Goal: Task Accomplishment & Management: Complete application form

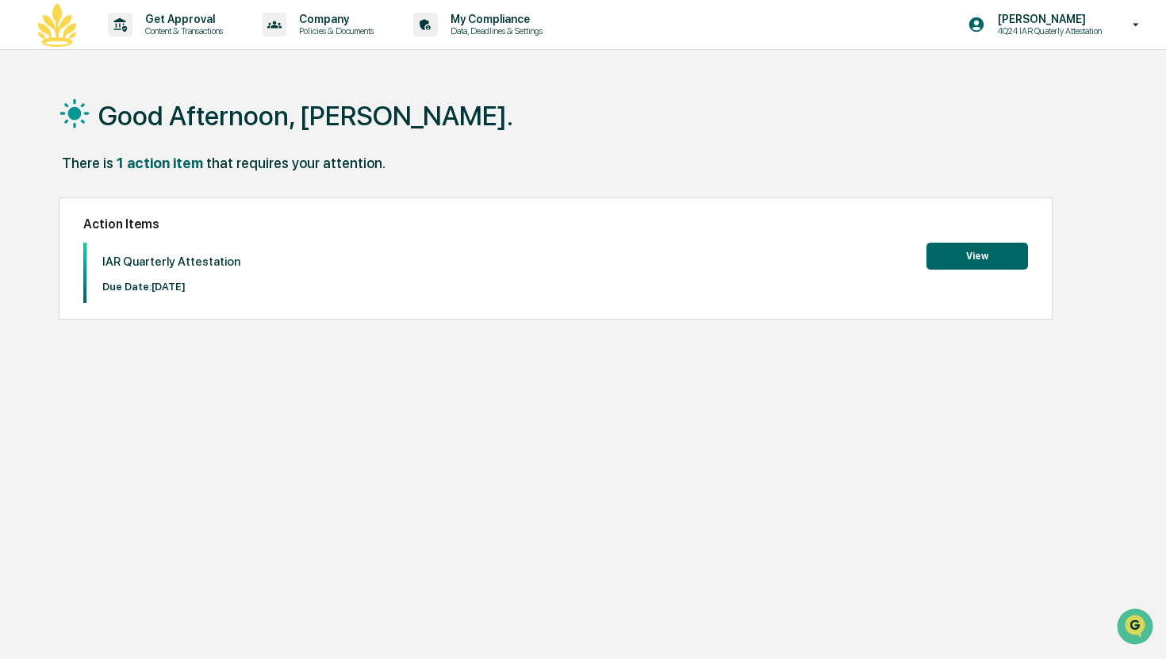
click at [948, 246] on button "View" at bounding box center [978, 256] width 102 height 27
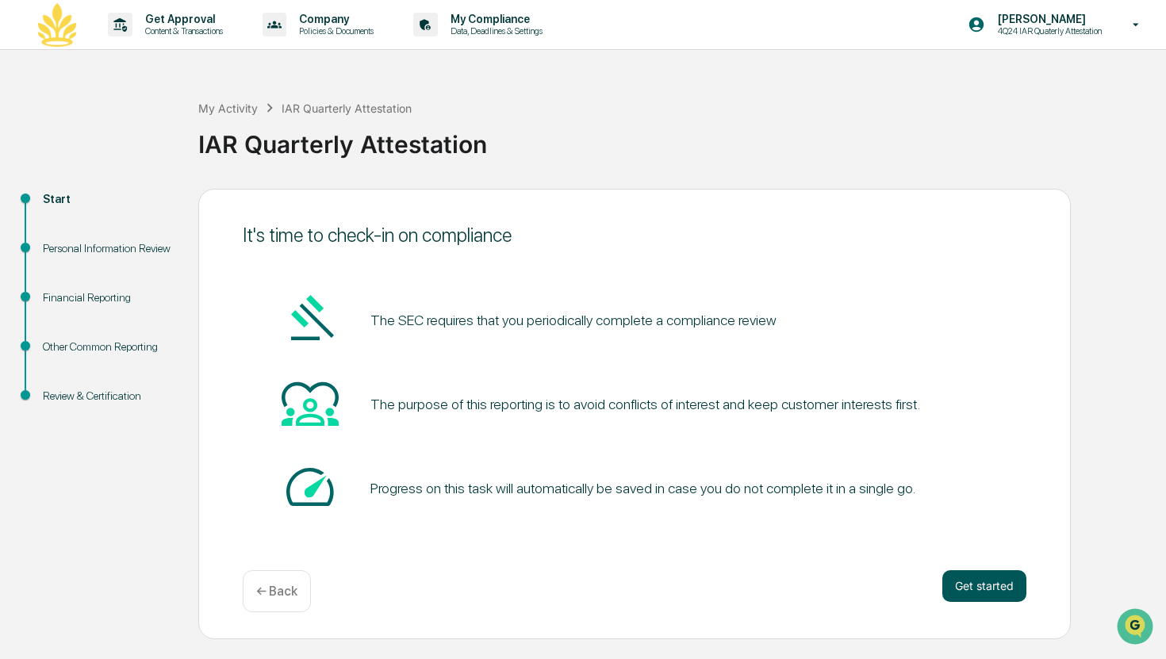
click at [980, 591] on button "Get started" at bounding box center [984, 586] width 84 height 32
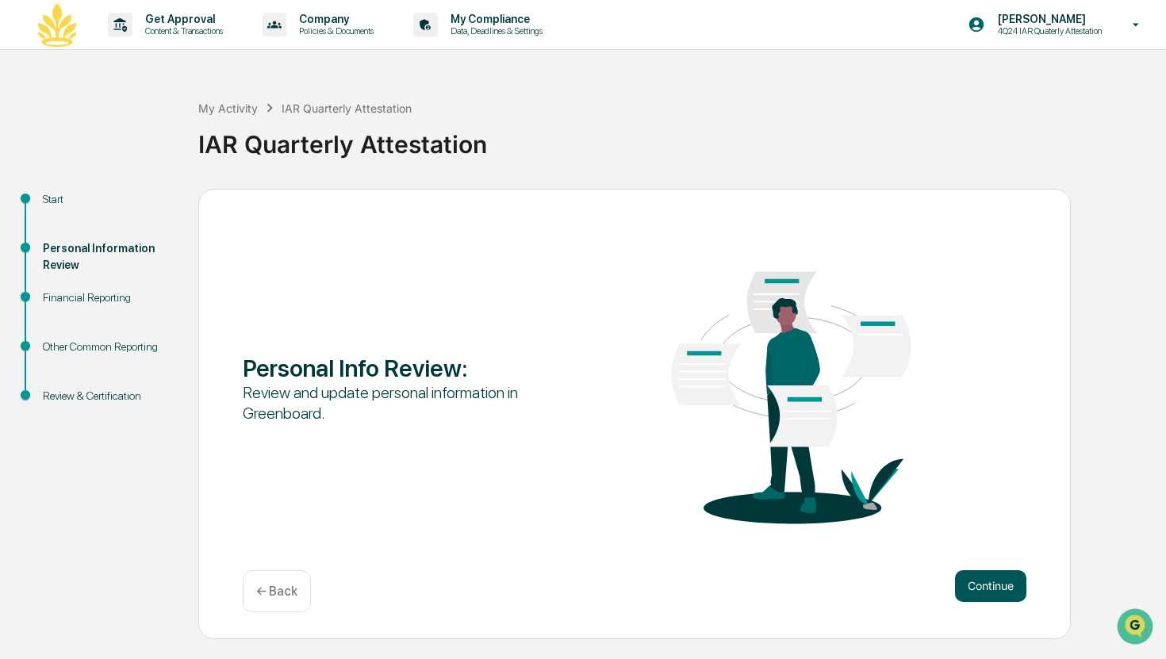
click at [964, 587] on button "Continue" at bounding box center [990, 586] width 71 height 32
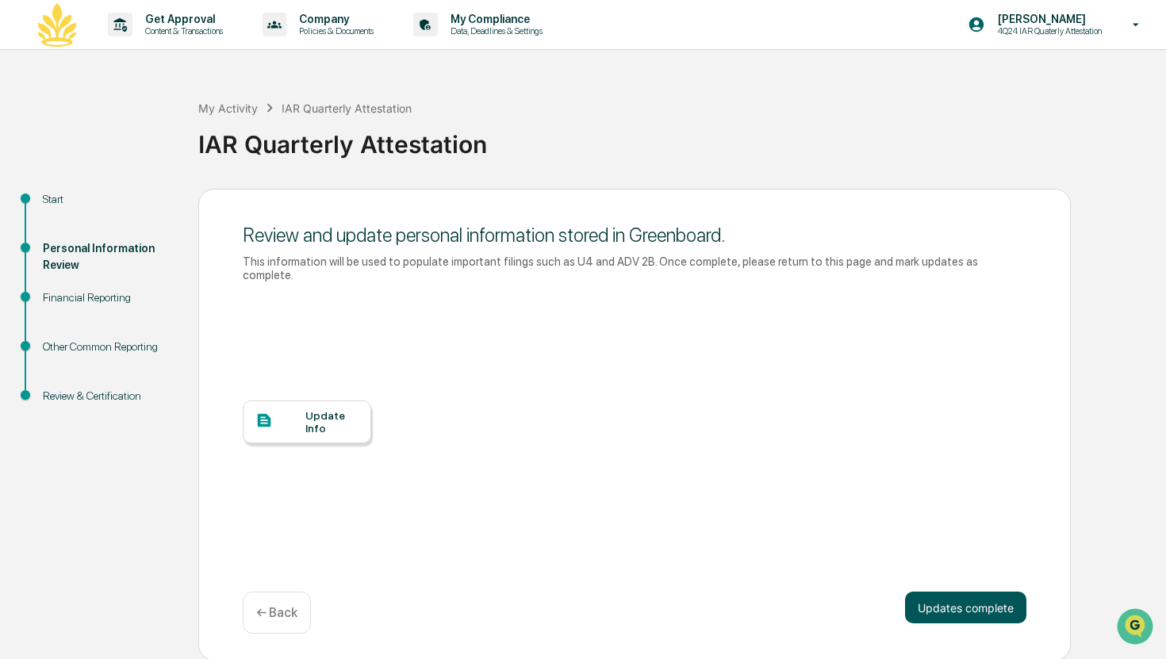
click at [964, 603] on button "Updates complete" at bounding box center [965, 608] width 121 height 32
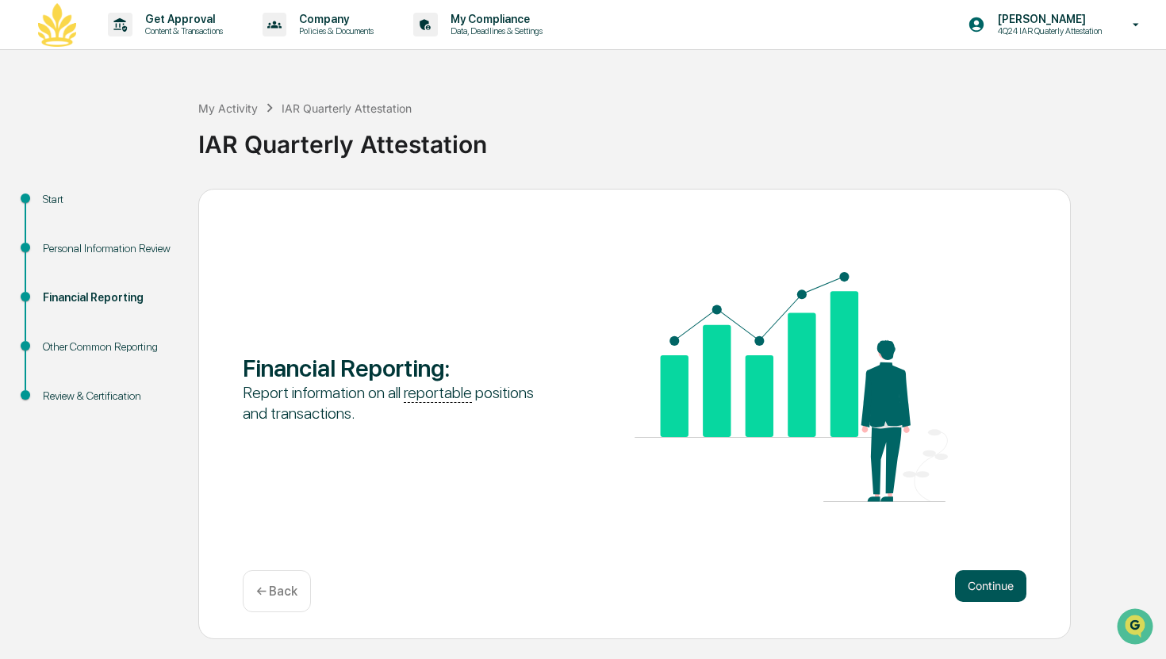
click at [968, 589] on button "Continue" at bounding box center [990, 586] width 71 height 32
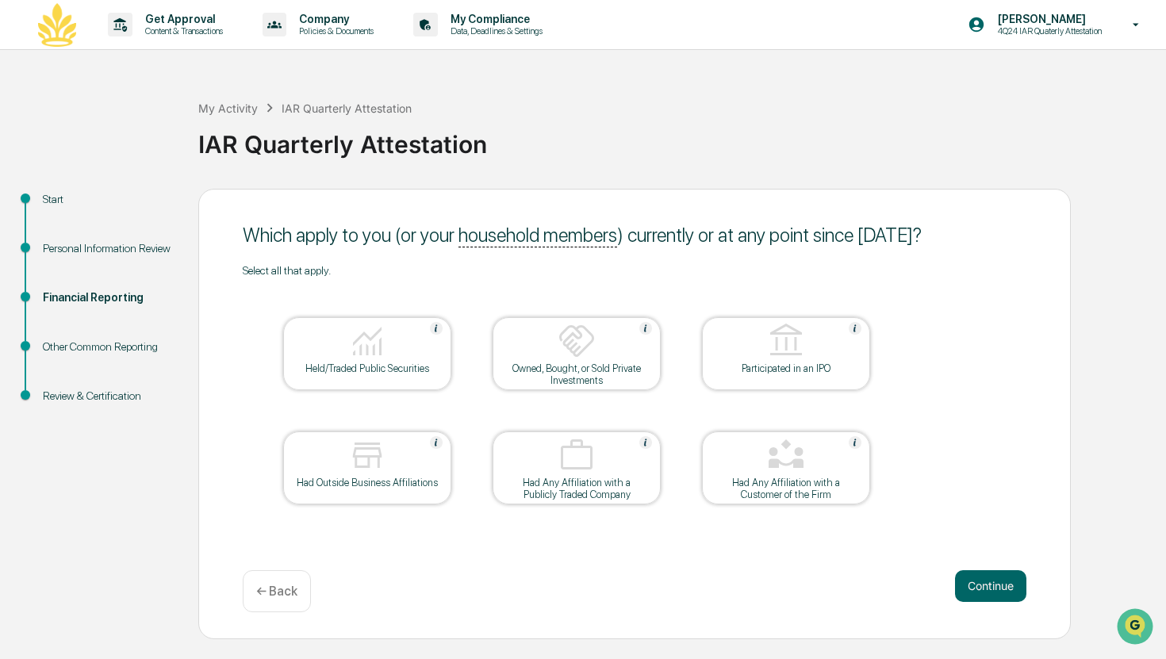
click at [968, 589] on button "Continue" at bounding box center [990, 586] width 71 height 32
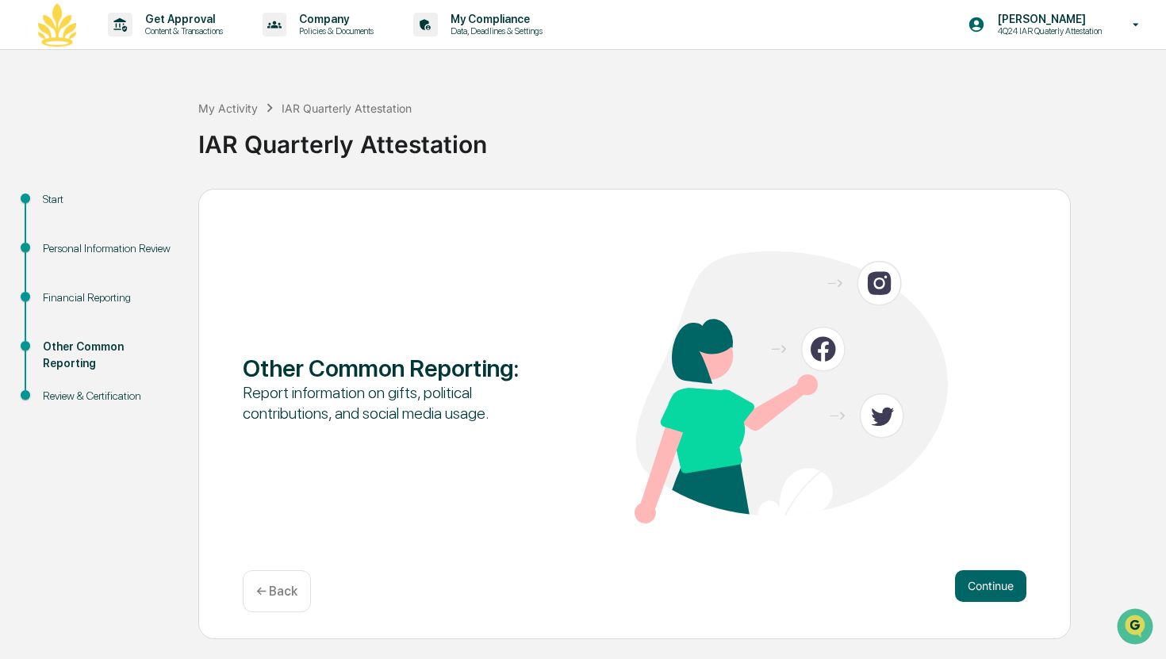
click at [968, 589] on button "Continue" at bounding box center [990, 586] width 71 height 32
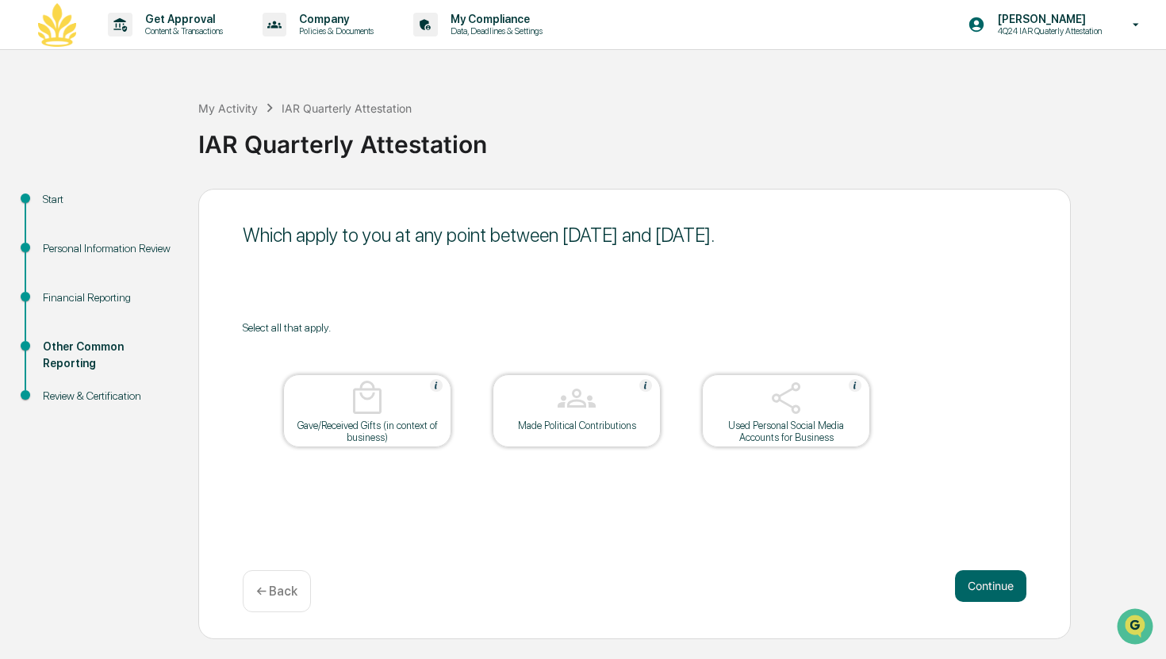
click at [968, 589] on button "Continue" at bounding box center [990, 586] width 71 height 32
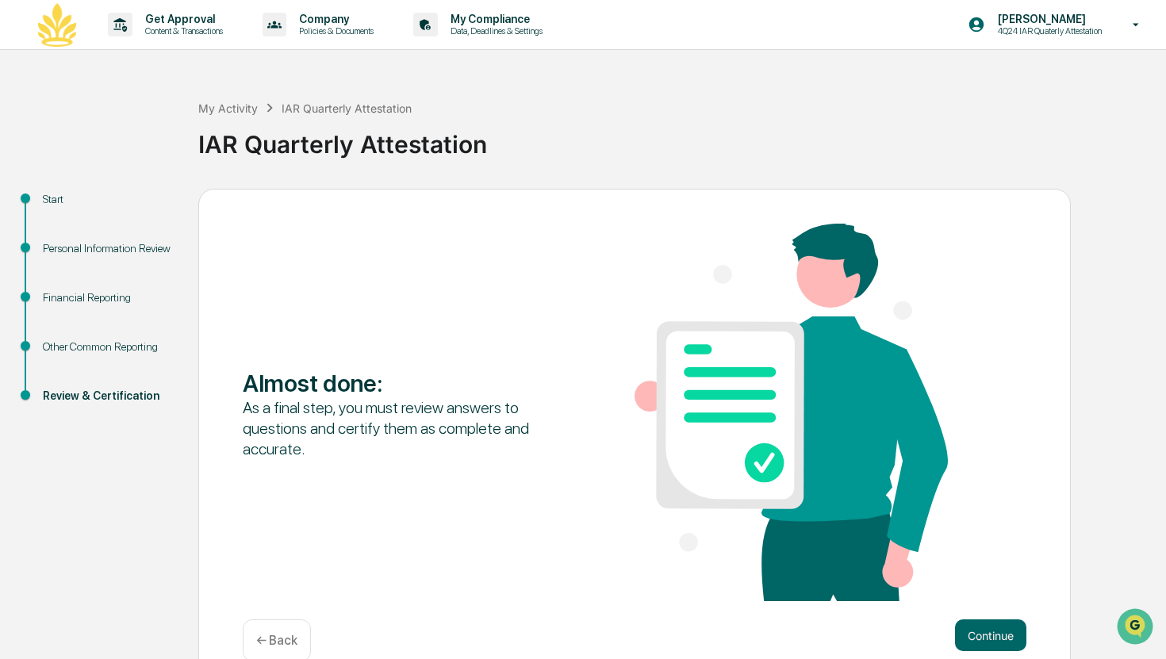
click at [968, 589] on div "Almost done : As a final step, you must review answers to questions and certify…" at bounding box center [635, 414] width 784 height 381
click at [969, 635] on button "Continue" at bounding box center [990, 636] width 71 height 32
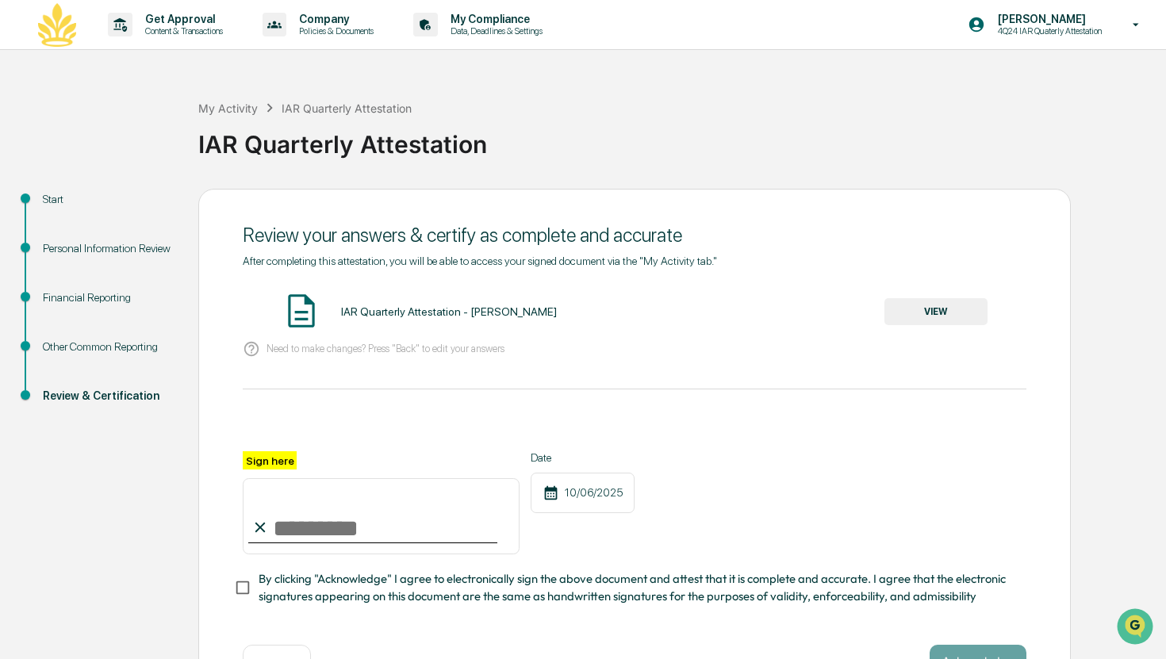
scroll to position [54, 0]
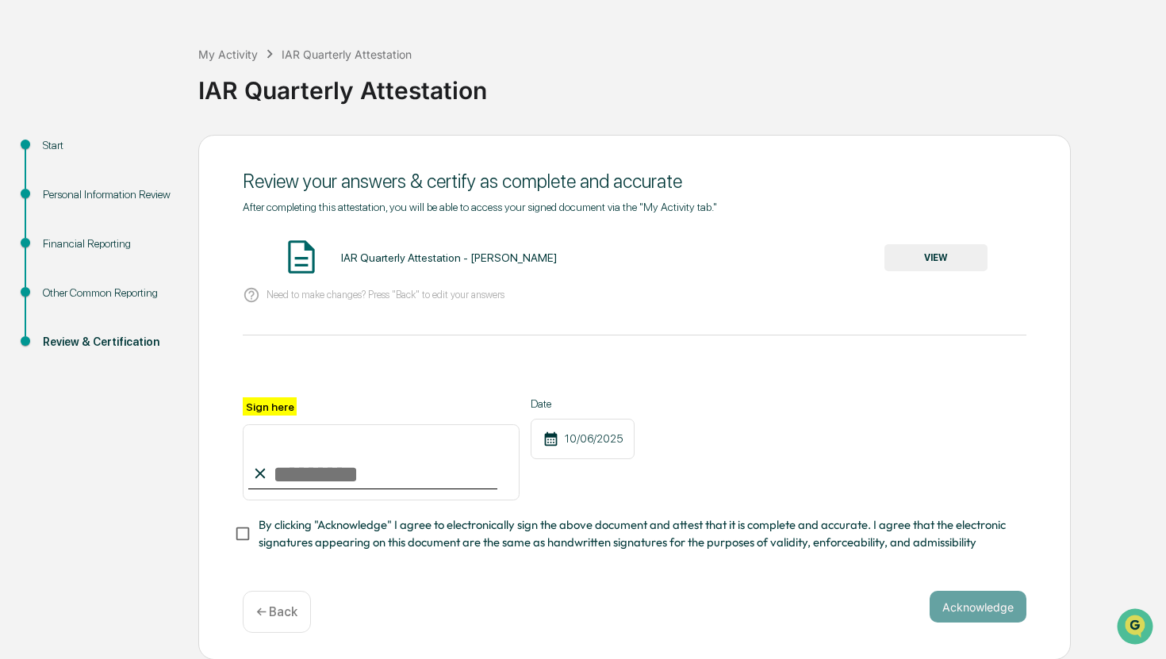
click at [389, 463] on input "Sign here" at bounding box center [381, 462] width 277 height 76
type input "**********"
click at [330, 537] on span "By clicking "Acknowledge" I agree to electronically sign the above document and…" at bounding box center [636, 534] width 755 height 36
click at [1003, 591] on button "Acknowledge" at bounding box center [978, 607] width 97 height 32
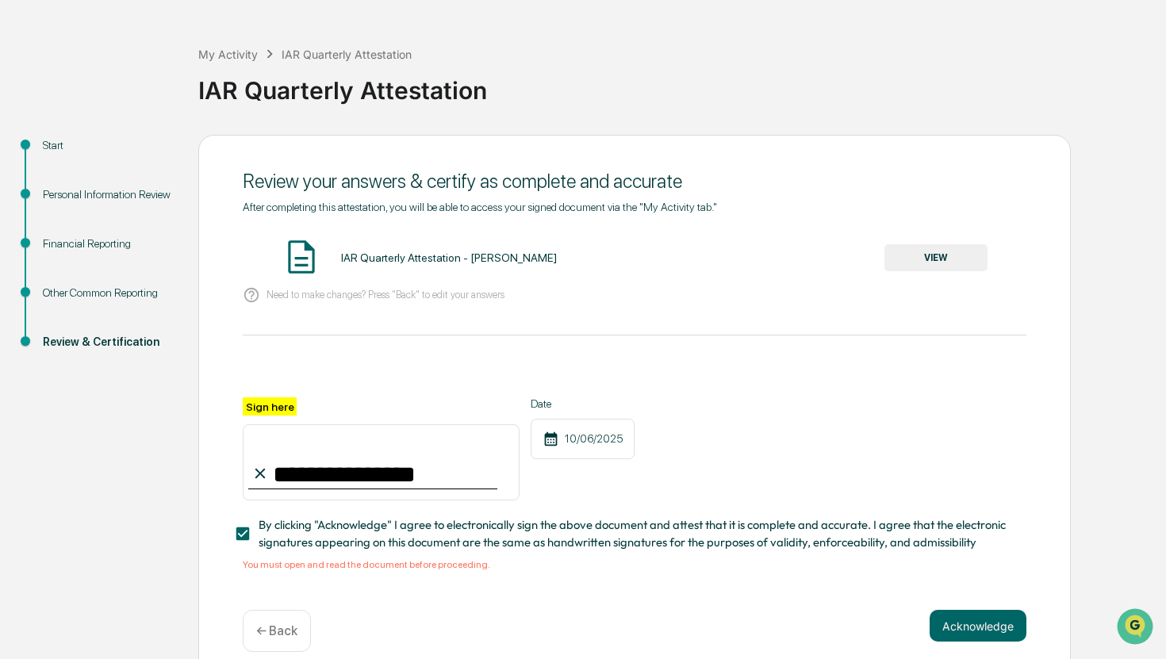
click at [935, 263] on button "VIEW" at bounding box center [936, 257] width 103 height 27
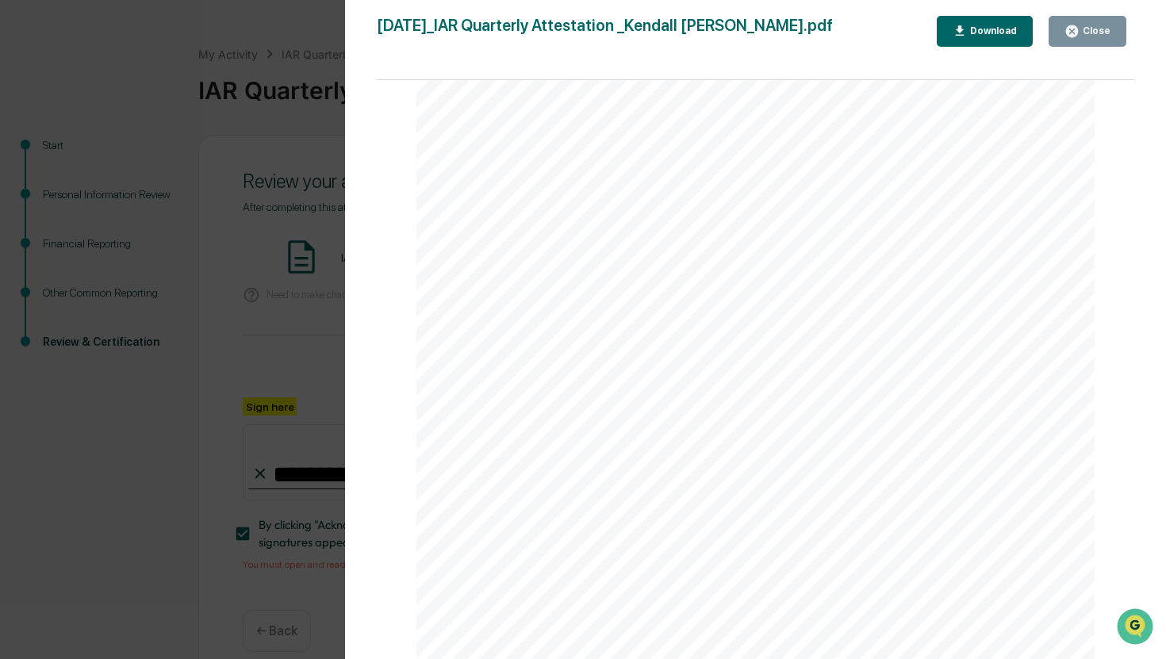
scroll to position [73, 0]
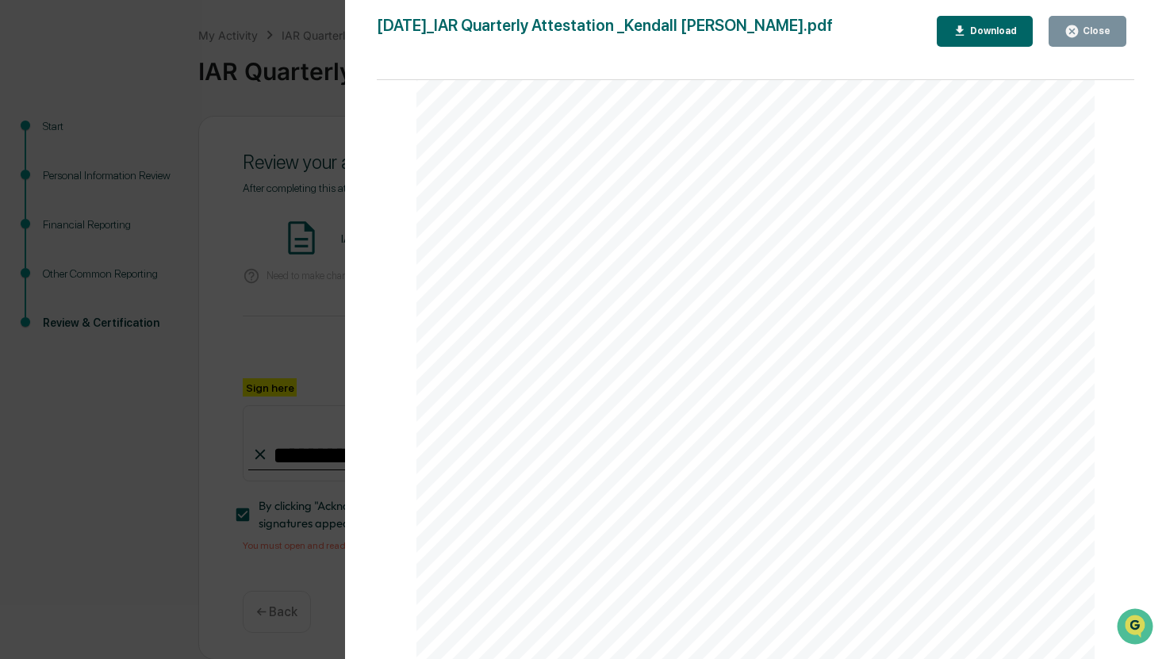
click at [1066, 29] on icon "button" at bounding box center [1072, 31] width 15 height 15
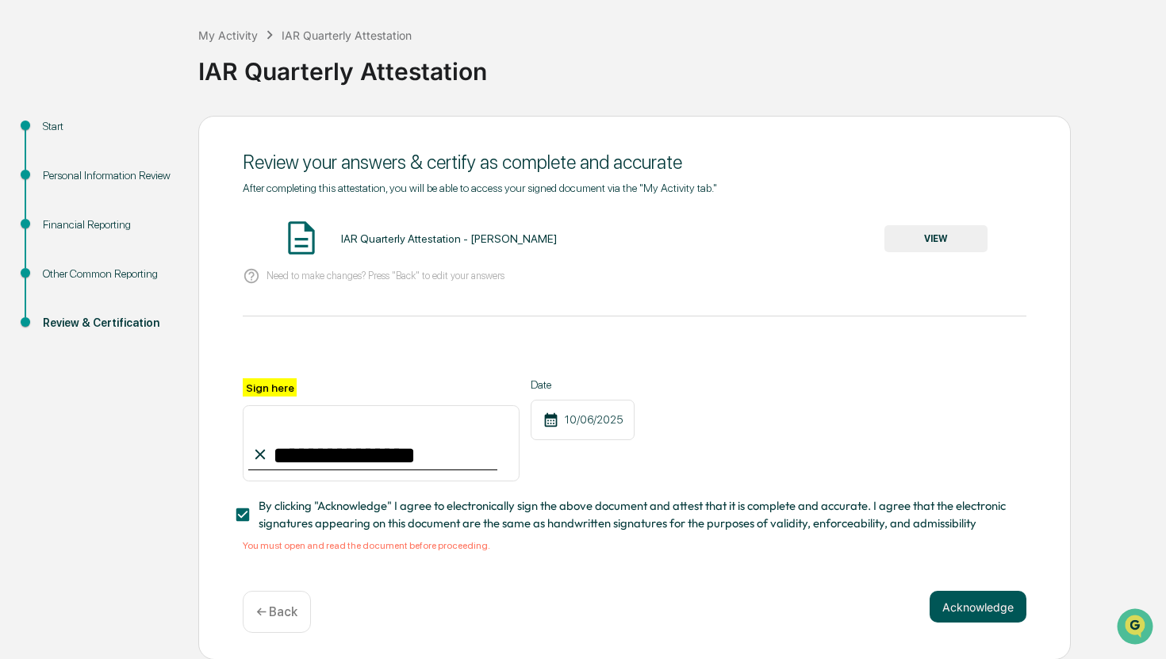
click at [986, 604] on button "Acknowledge" at bounding box center [978, 607] width 97 height 32
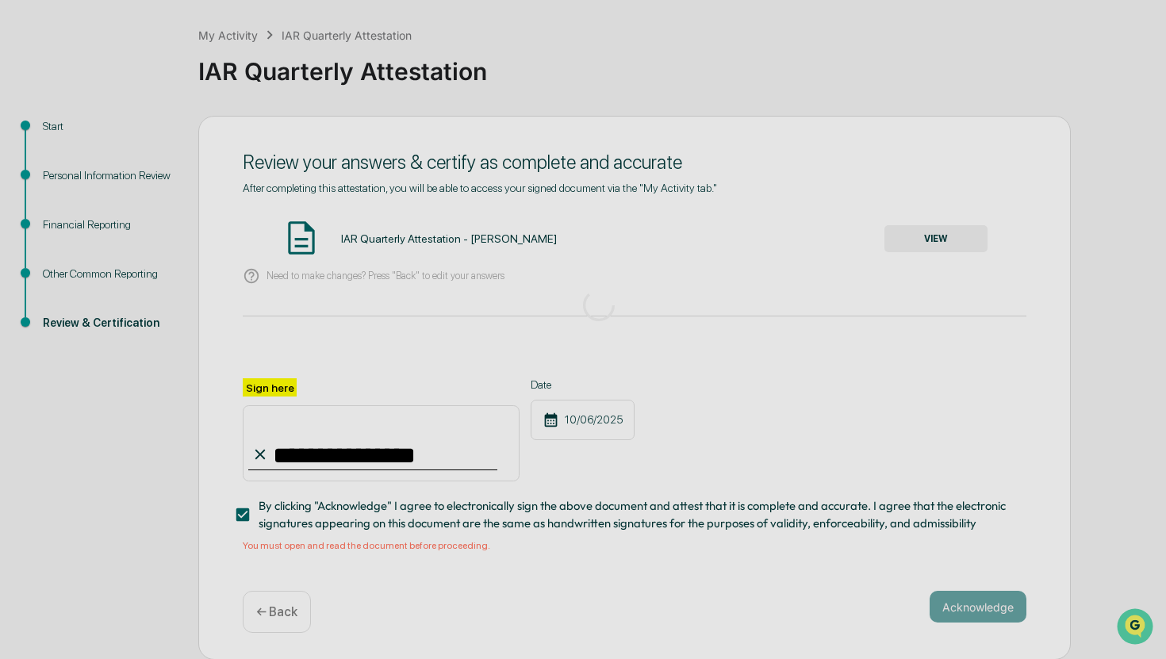
scroll to position [0, 0]
